Goal: Navigation & Orientation: Find specific page/section

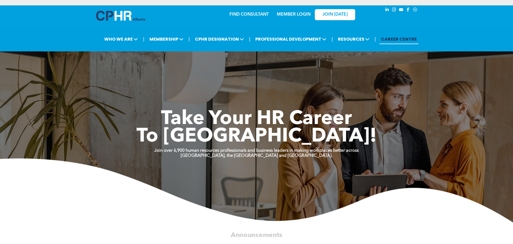
click at [278, 12] on link "MEMBER LOGIN" at bounding box center [294, 14] width 34 height 4
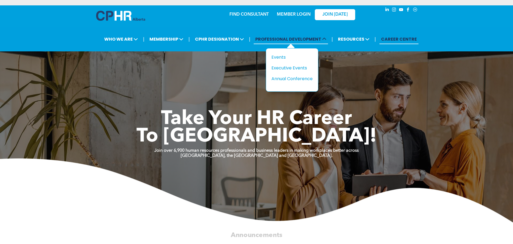
click at [317, 34] on span "PROFESSIONAL DEVELOPMENT" at bounding box center [290, 39] width 74 height 10
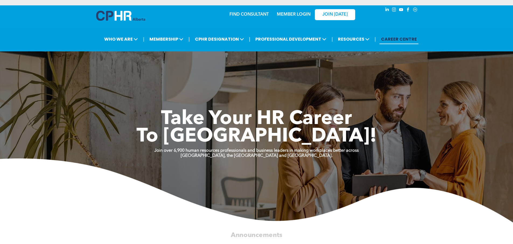
click at [131, 12] on img at bounding box center [120, 16] width 49 height 10
click at [299, 12] on p "MEMBER LOGIN" at bounding box center [293, 14] width 35 height 5
click at [299, 12] on link "MEMBER LOGIN" at bounding box center [294, 14] width 34 height 4
